Goal: Submit feedback/report problem: Submit feedback/report problem

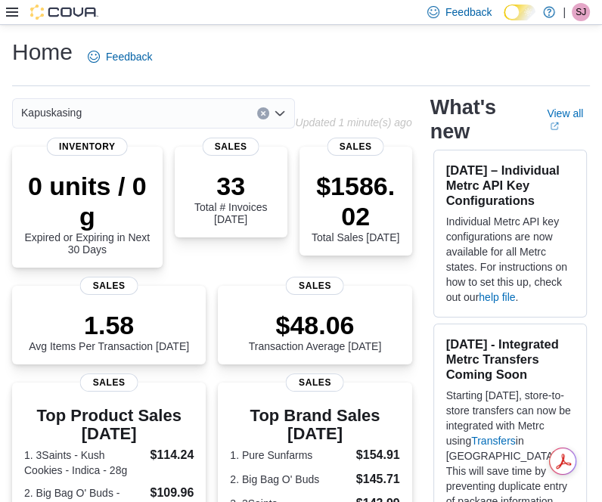
click at [375, 79] on div "Home Feedback" at bounding box center [301, 61] width 578 height 49
